Goal: Task Accomplishment & Management: Manage account settings

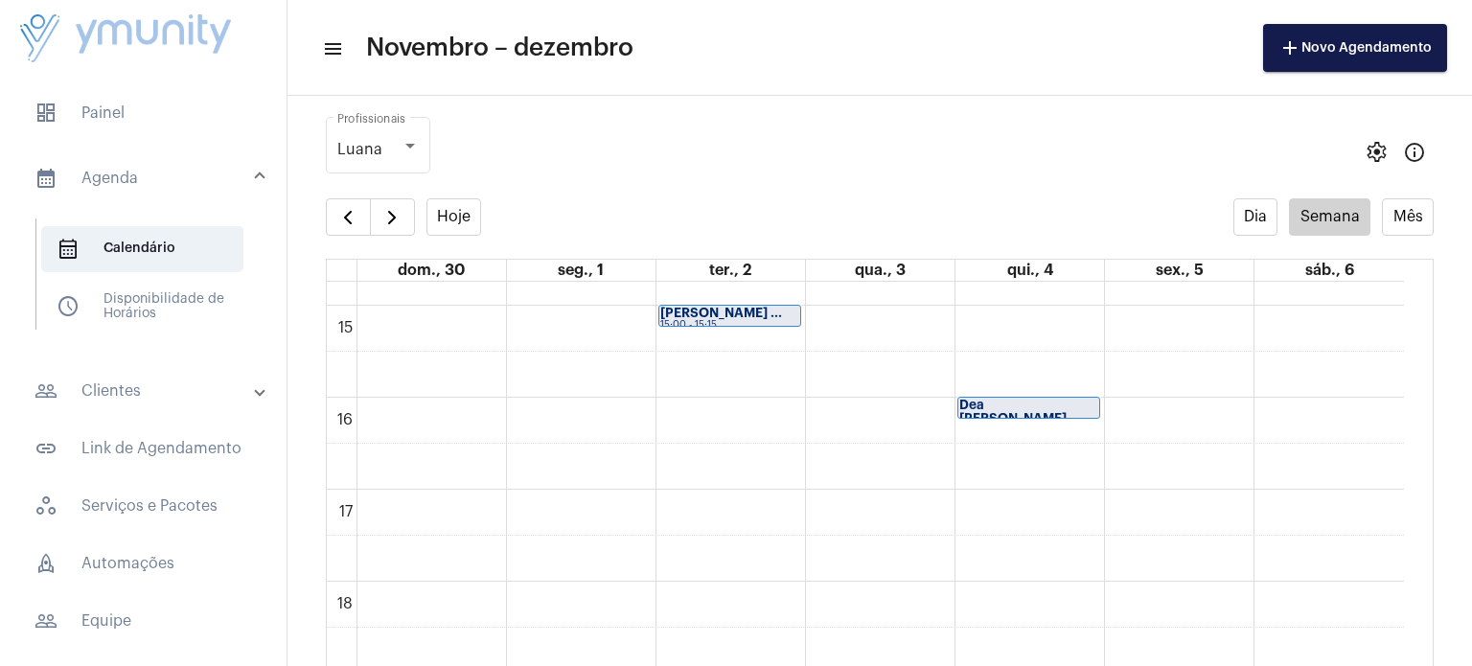
scroll to position [1361, 0]
click at [1087, 406] on div "Dea [PERSON_NAME]..." at bounding box center [1028, 408] width 139 height 27
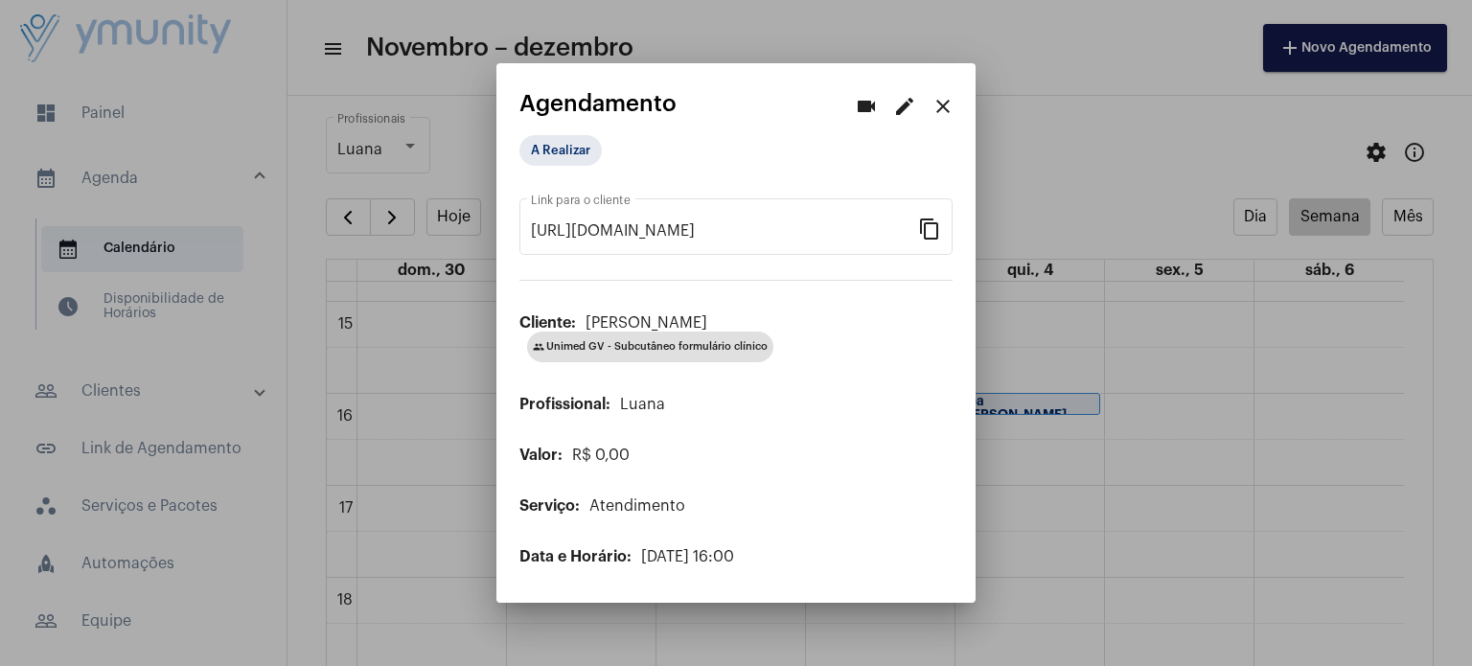
click at [908, 100] on mat-icon "edit" at bounding box center [904, 106] width 23 height 23
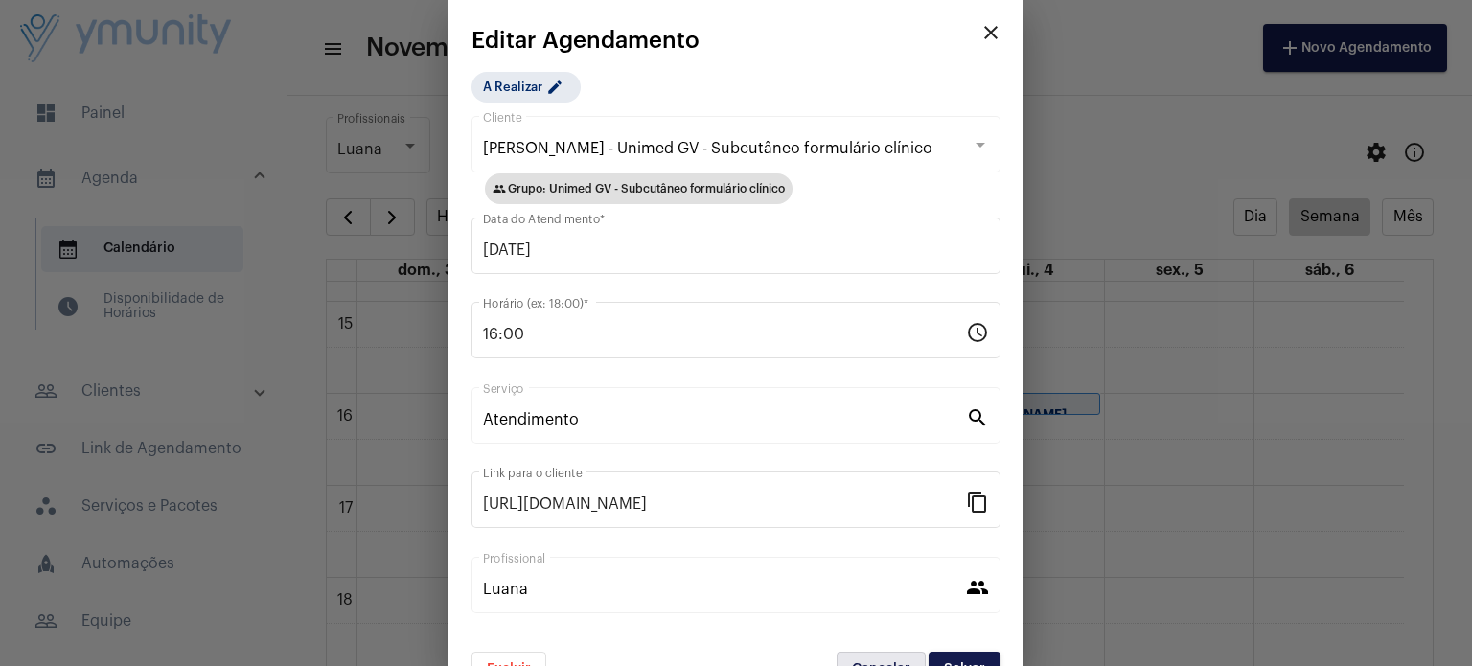
click at [859, 654] on button "Cancelar" at bounding box center [880, 669] width 89 height 34
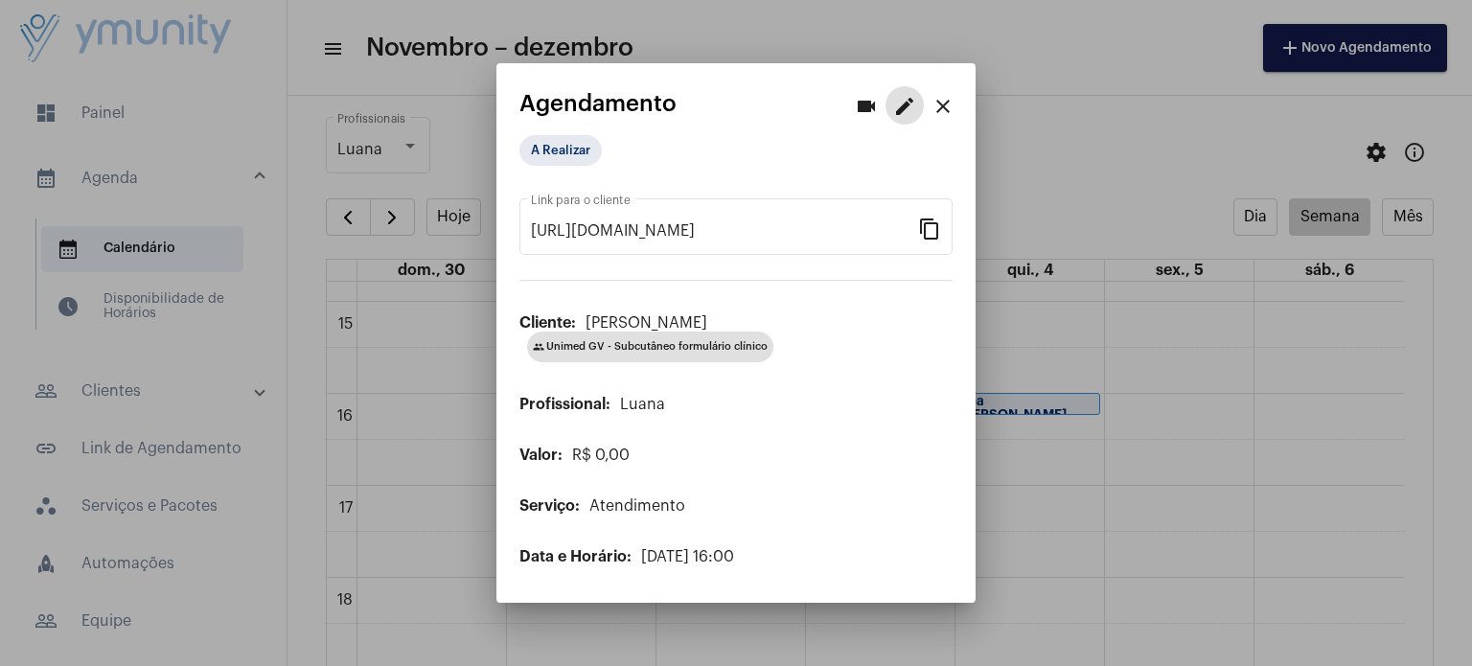
click at [904, 114] on mat-icon "edit" at bounding box center [904, 106] width 23 height 23
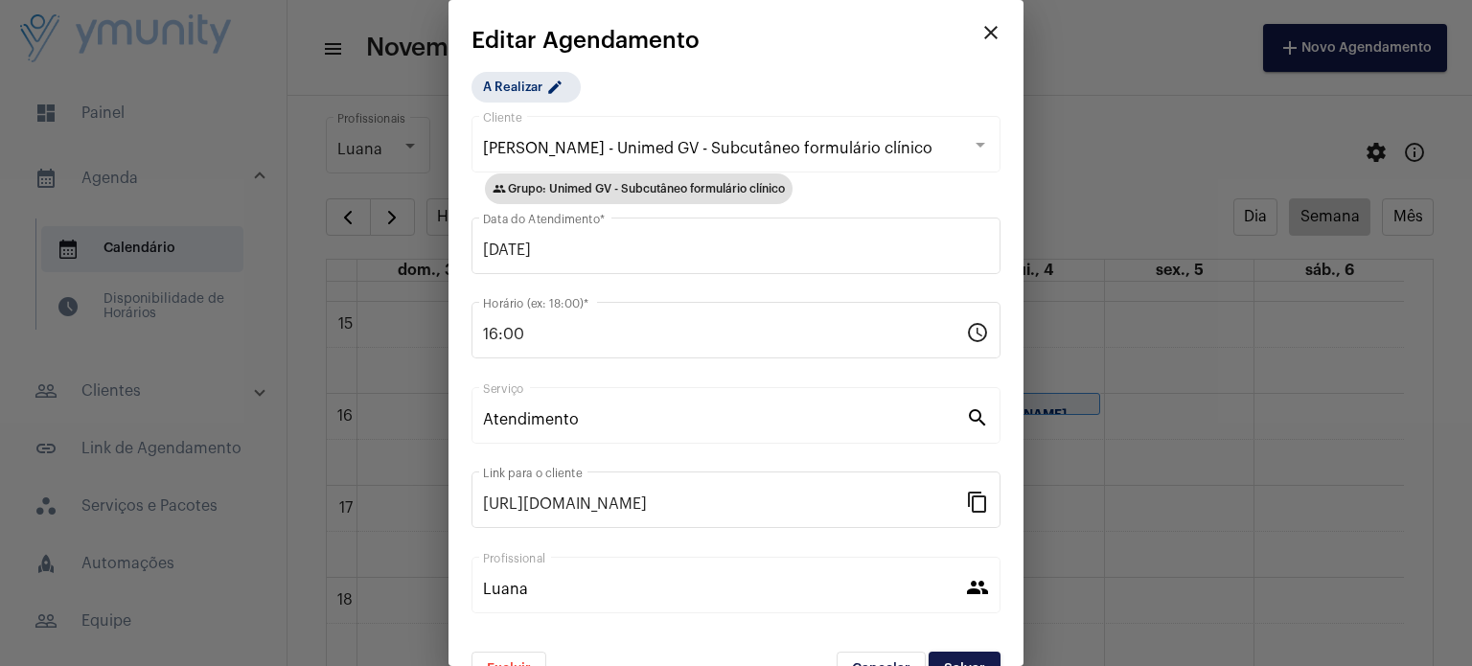
scroll to position [42, 0]
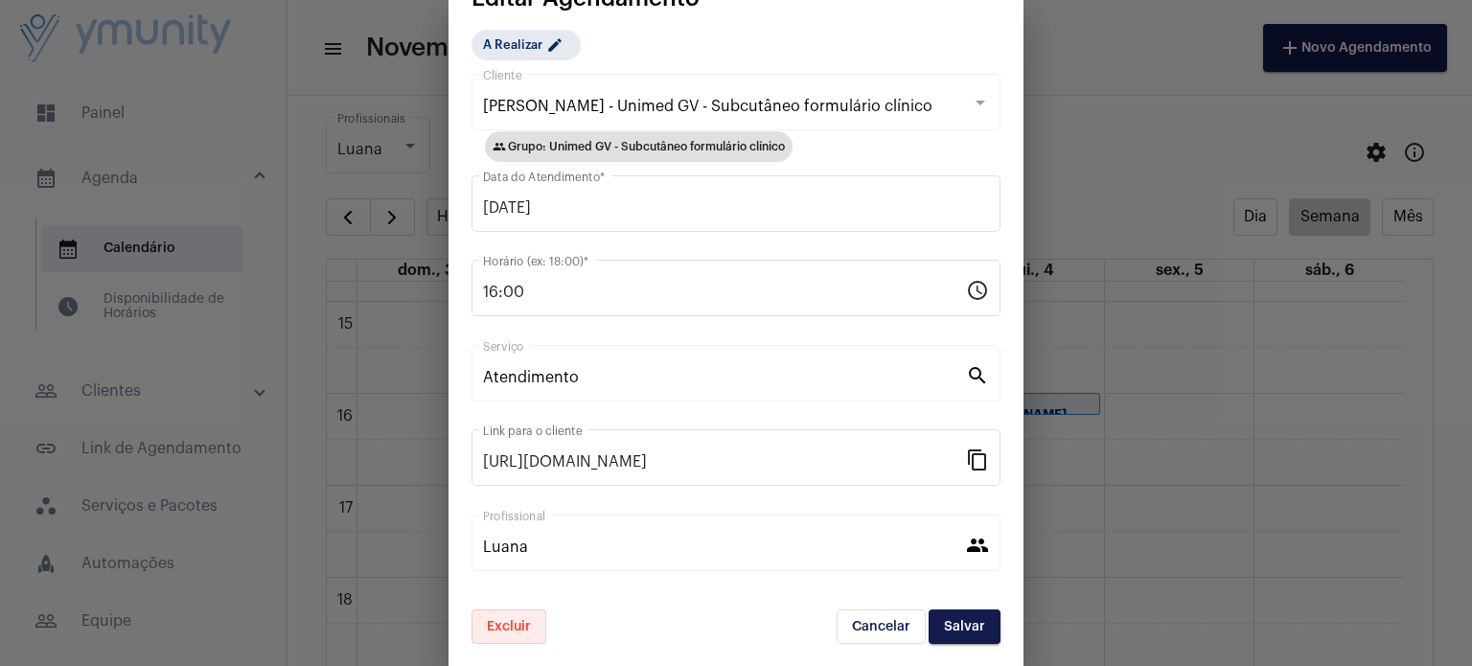
click at [519, 628] on span "Excluir" at bounding box center [509, 626] width 44 height 13
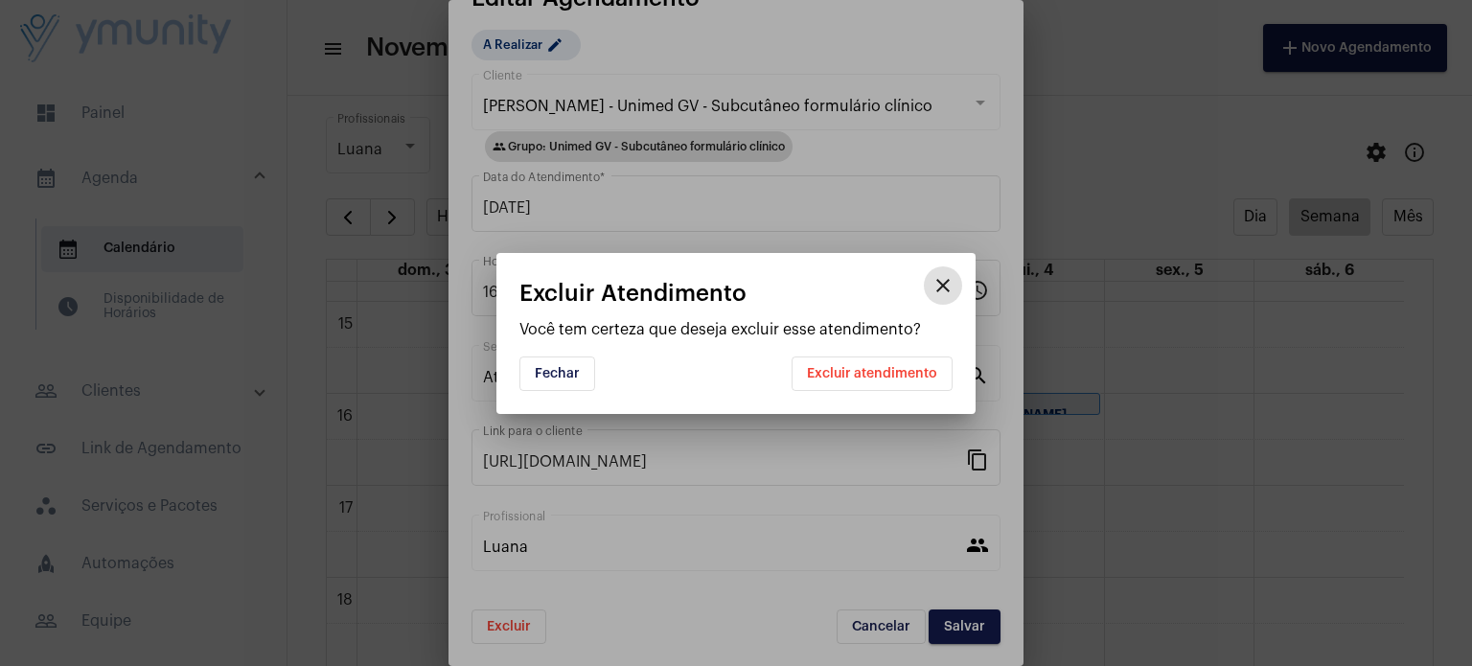
click at [893, 370] on span "Excluir atendimento" at bounding box center [872, 373] width 130 height 13
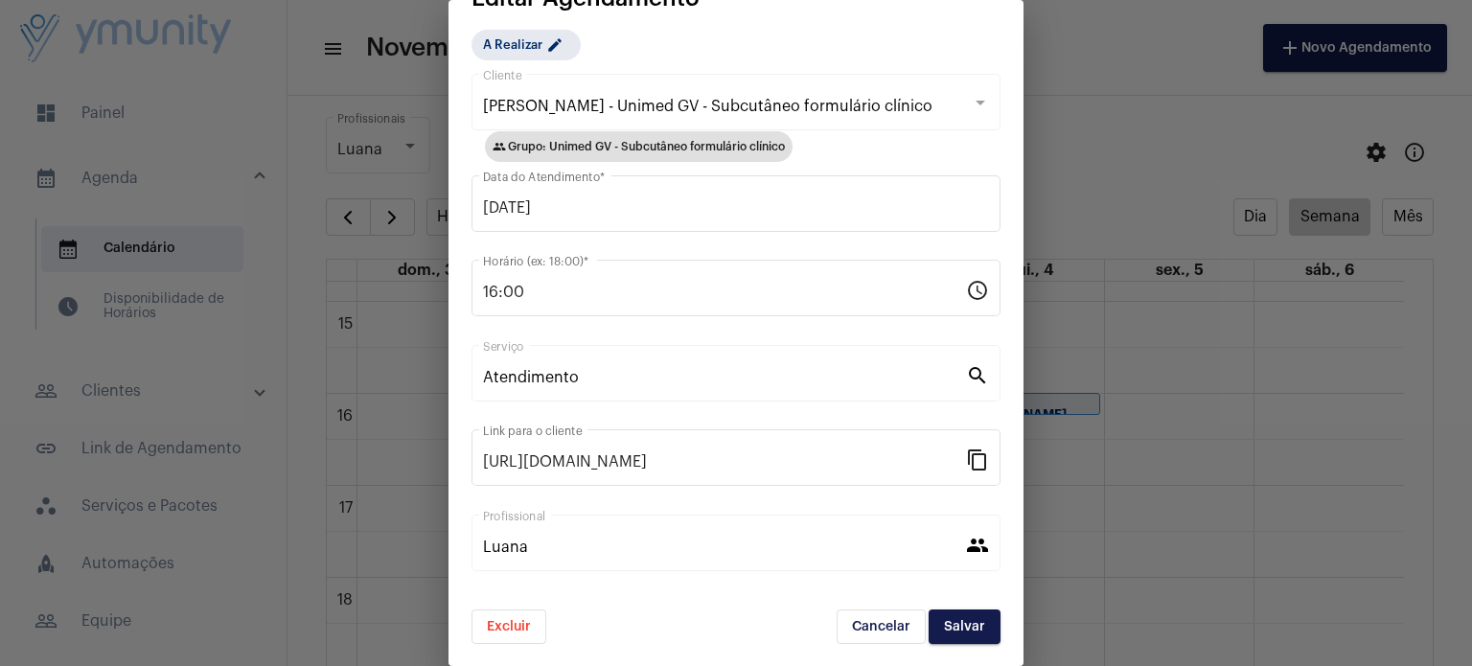
click at [506, 620] on span "Excluir" at bounding box center [509, 626] width 44 height 13
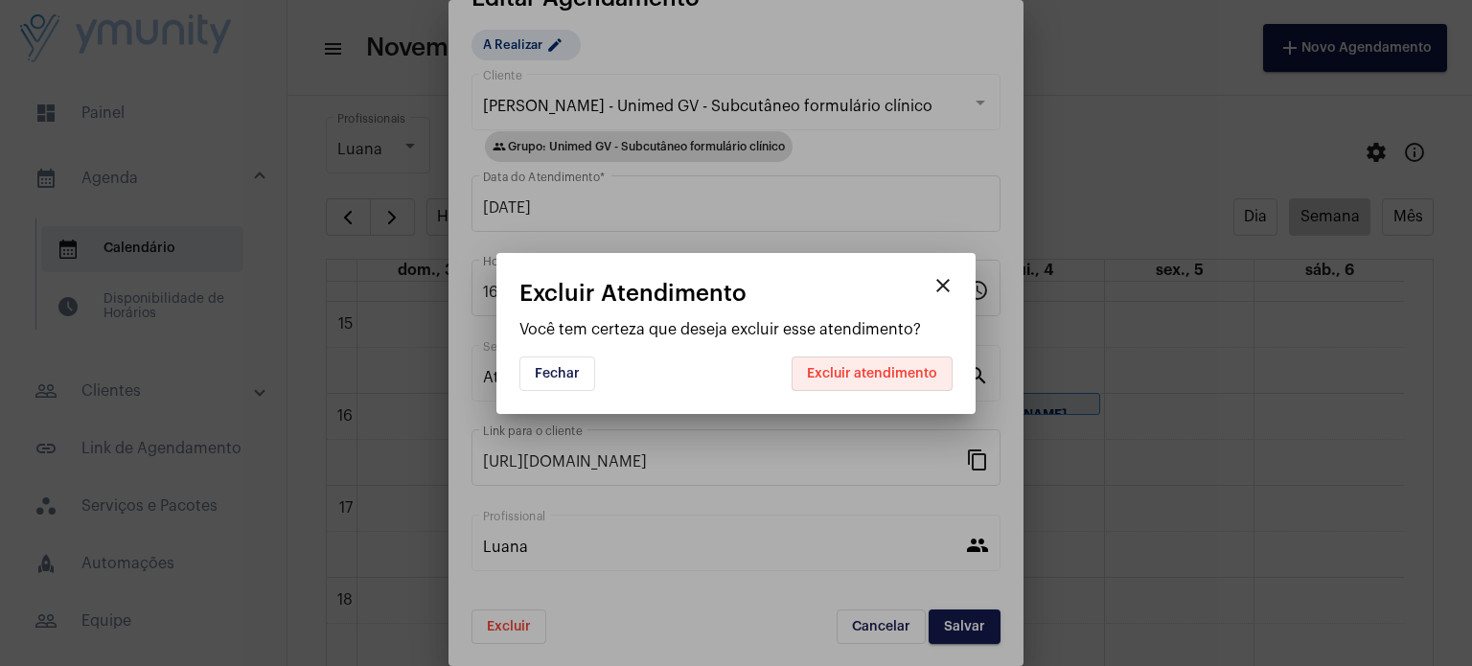
click at [878, 364] on button "Excluir atendimento" at bounding box center [871, 373] width 161 height 34
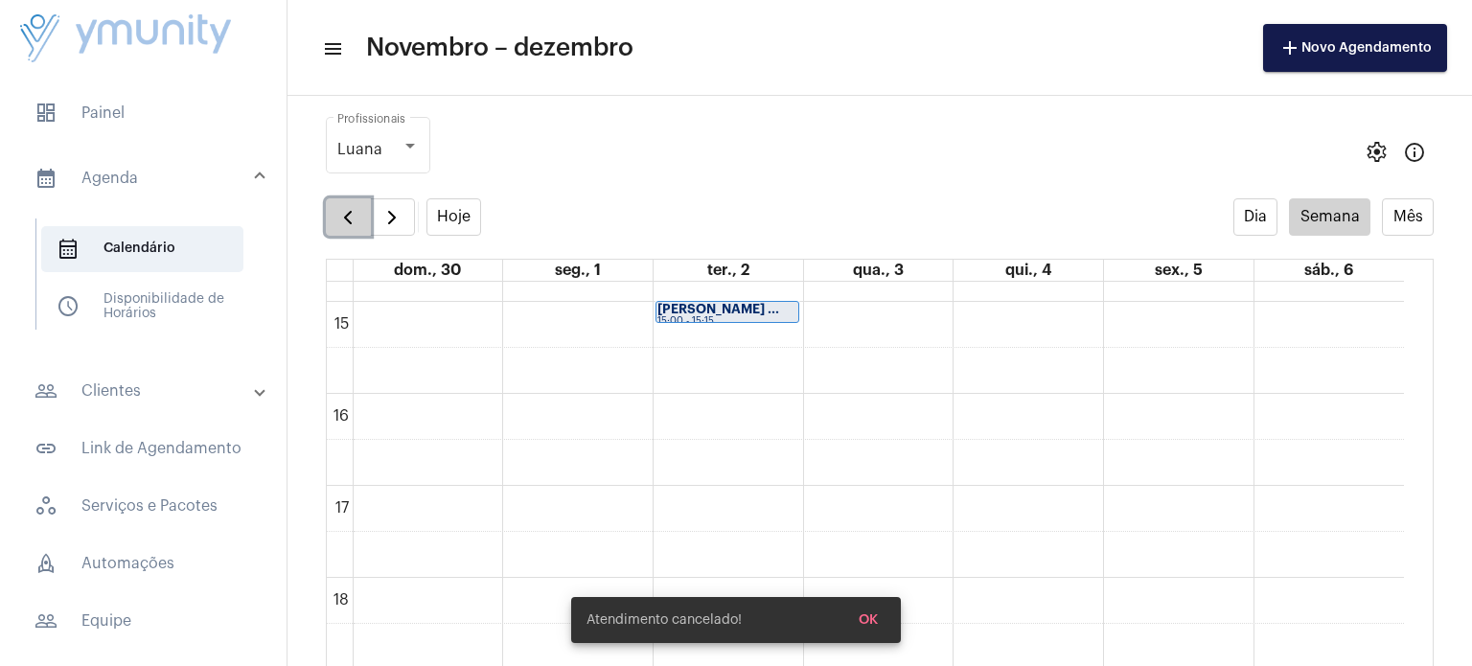
click at [348, 215] on span "button" at bounding box center [347, 217] width 23 height 23
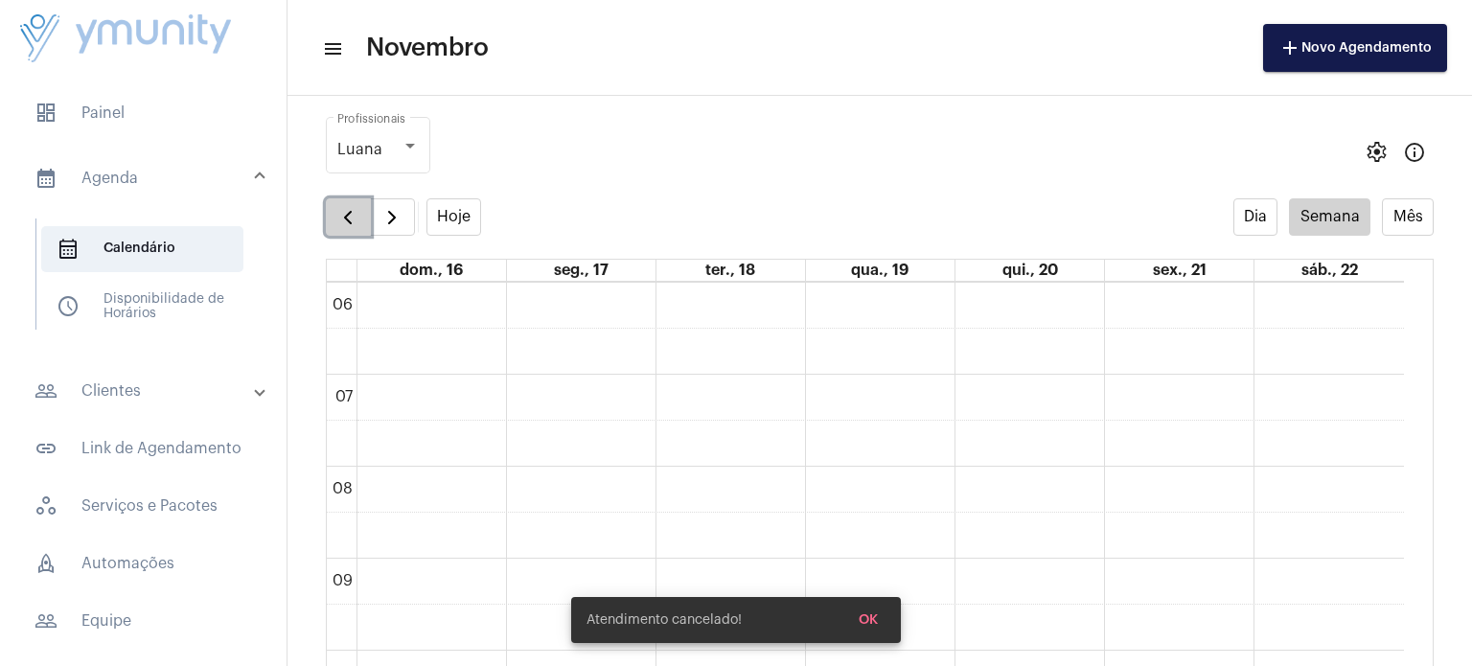
click at [348, 215] on span "button" at bounding box center [347, 217] width 23 height 23
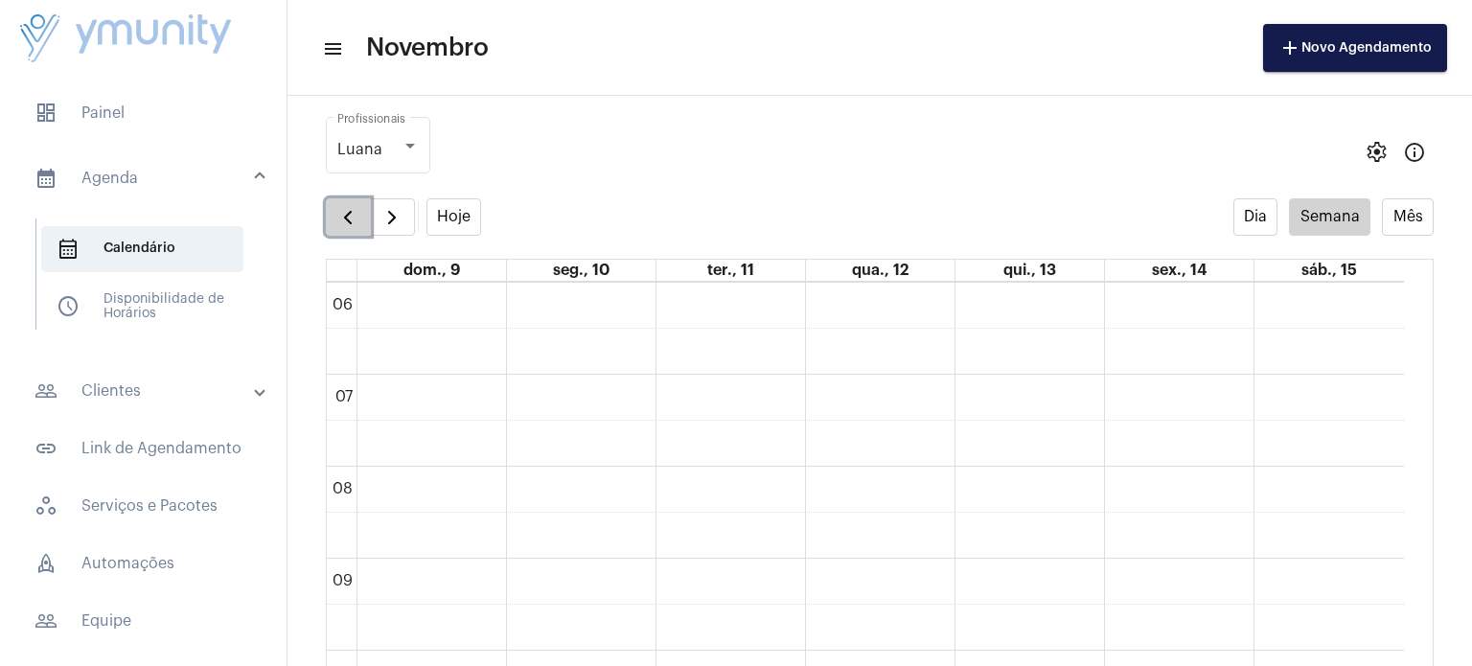
click at [348, 215] on span "button" at bounding box center [347, 217] width 23 height 23
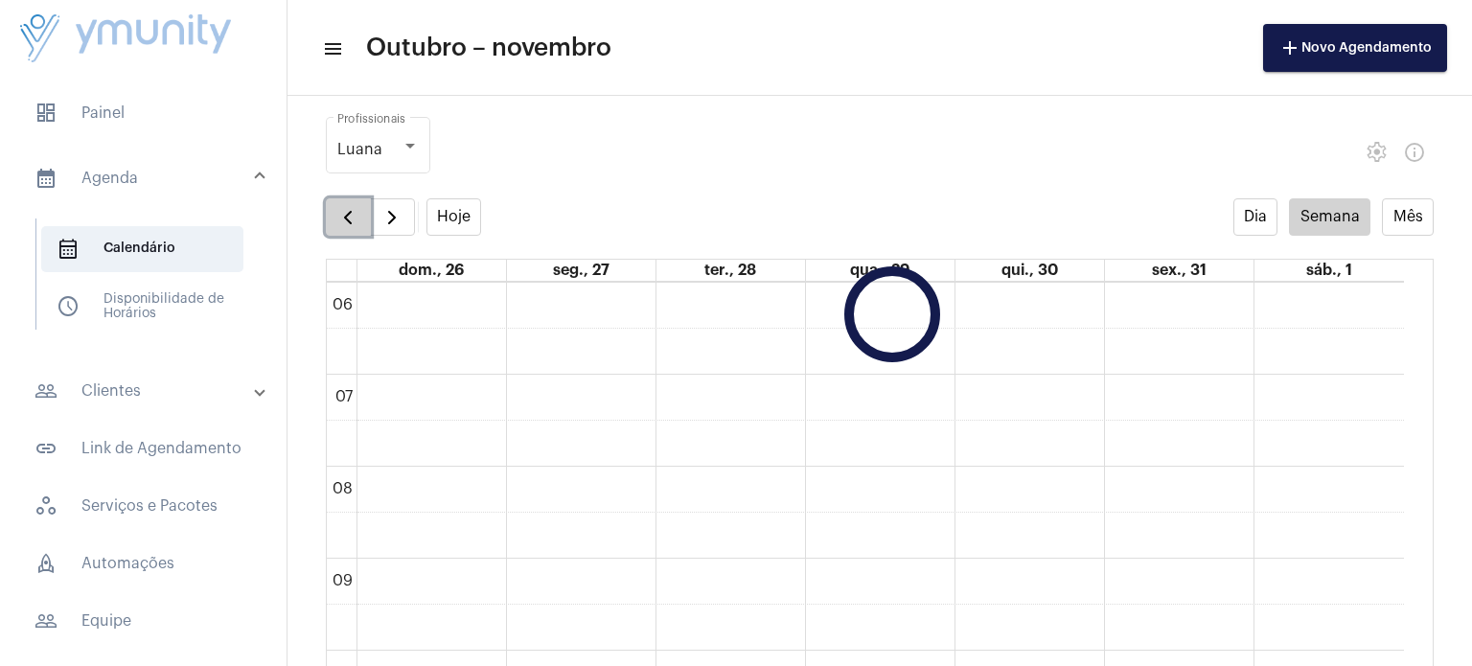
click at [348, 215] on span "button" at bounding box center [347, 217] width 23 height 23
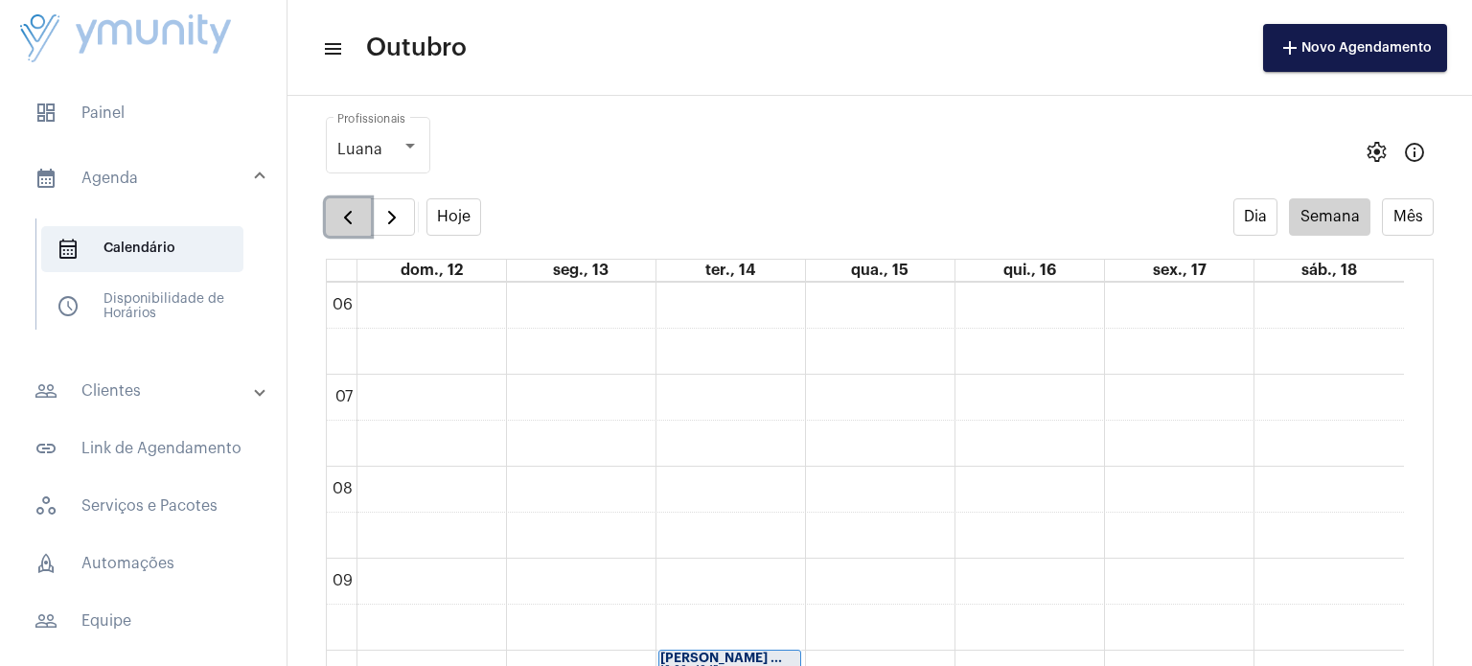
click at [348, 215] on span "button" at bounding box center [347, 217] width 23 height 23
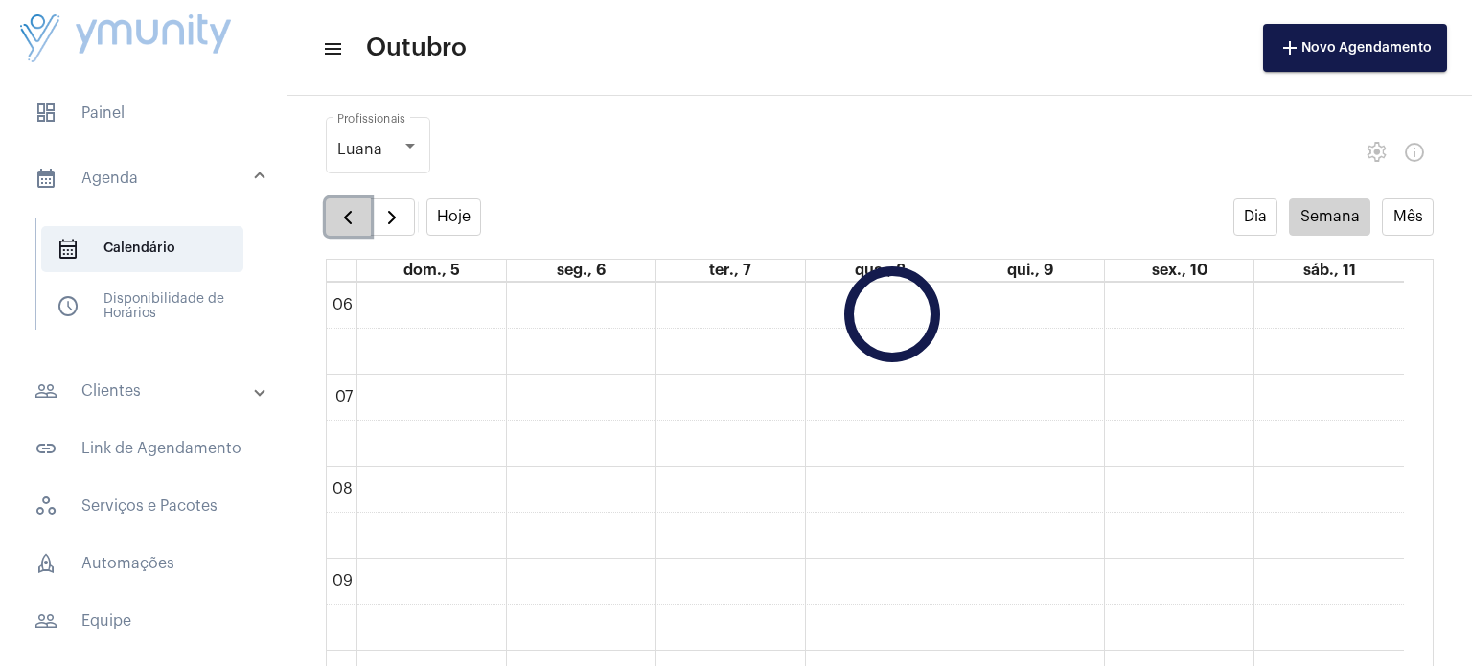
click at [348, 215] on span "button" at bounding box center [347, 217] width 23 height 23
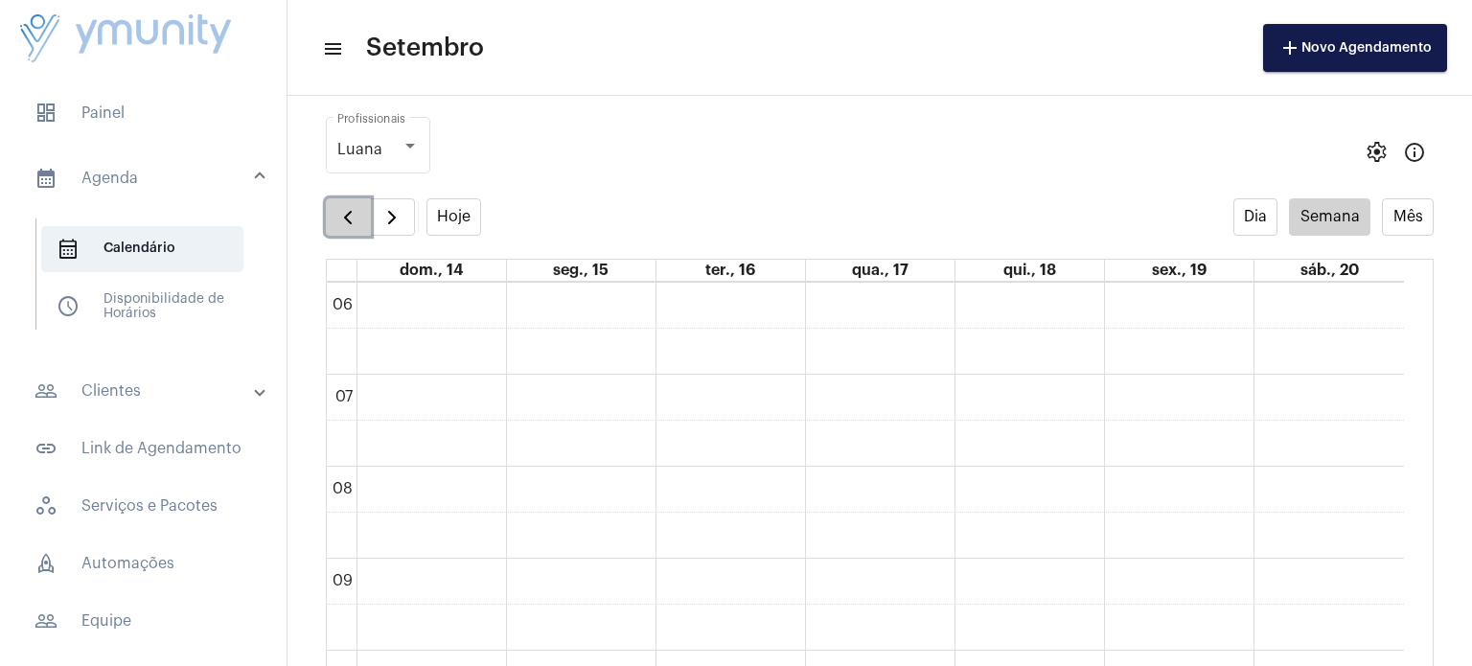
click at [348, 215] on span "button" at bounding box center [347, 217] width 23 height 23
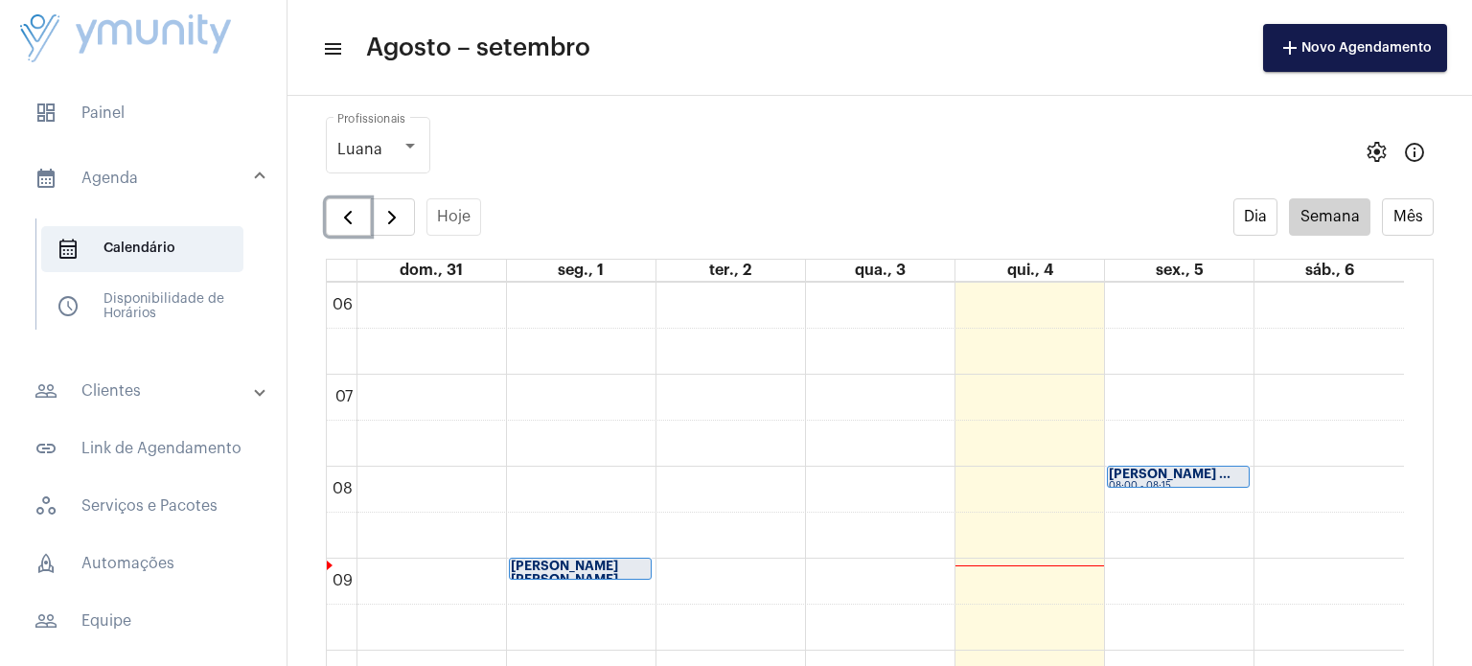
click at [1146, 485] on link "[PERSON_NAME] ... 08:00 - 08:15" at bounding box center [1178, 477] width 143 height 22
